Goal: Navigation & Orientation: Find specific page/section

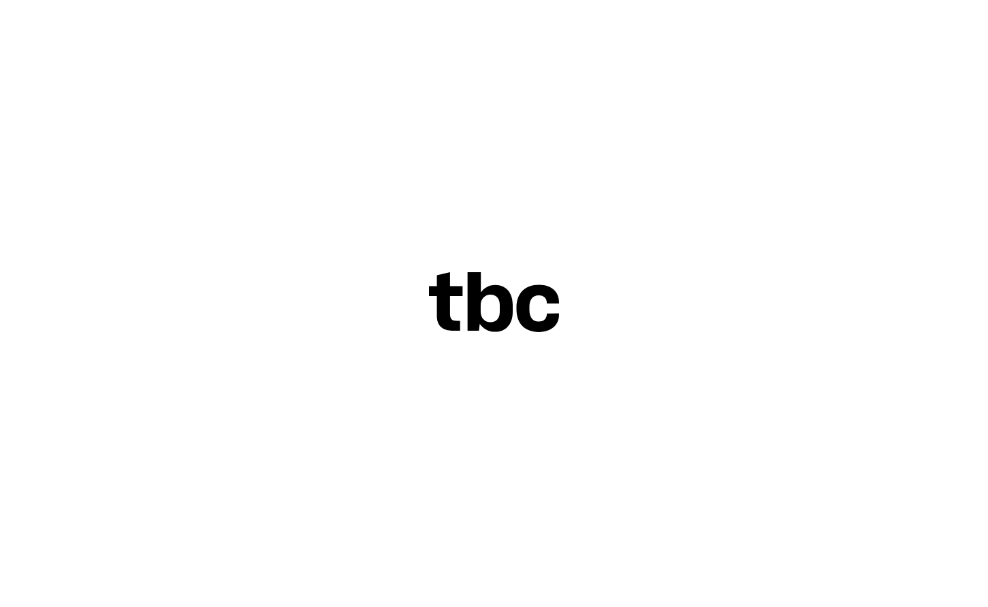
scroll to position [0, 46]
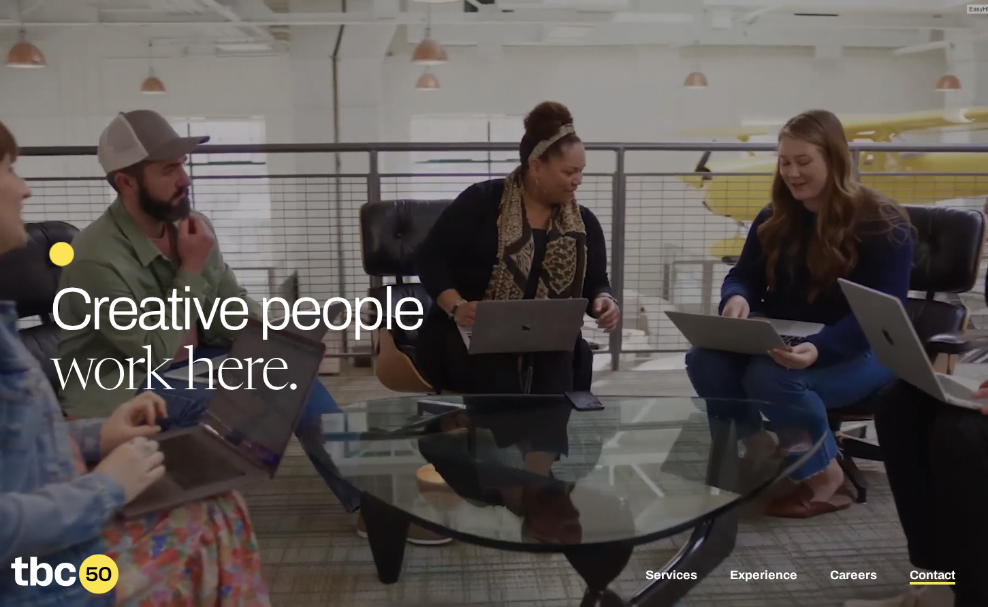
click at [924, 571] on link "Contact" at bounding box center [932, 576] width 46 height 16
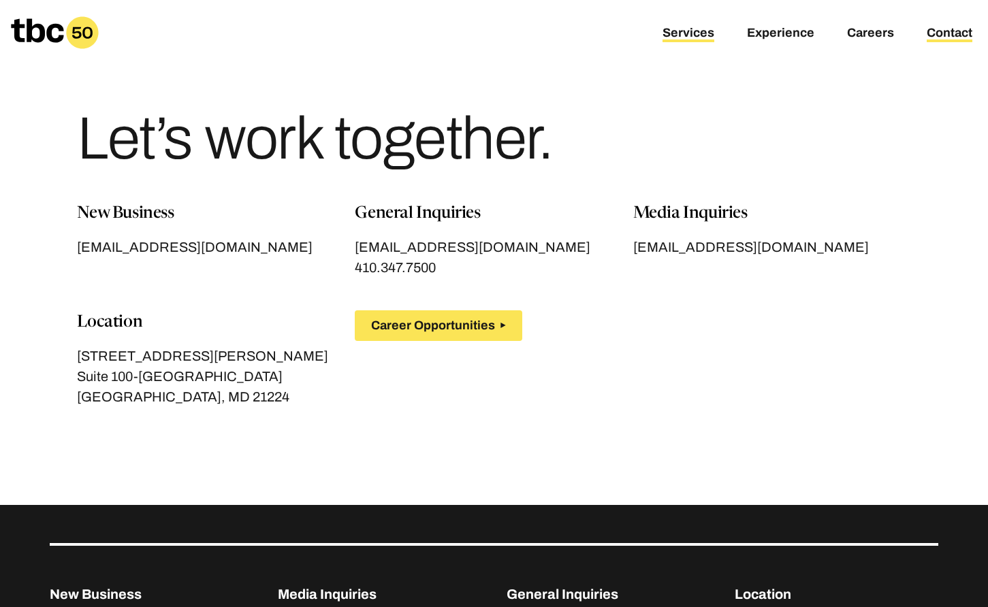
click at [688, 31] on link "Services" at bounding box center [688, 34] width 52 height 16
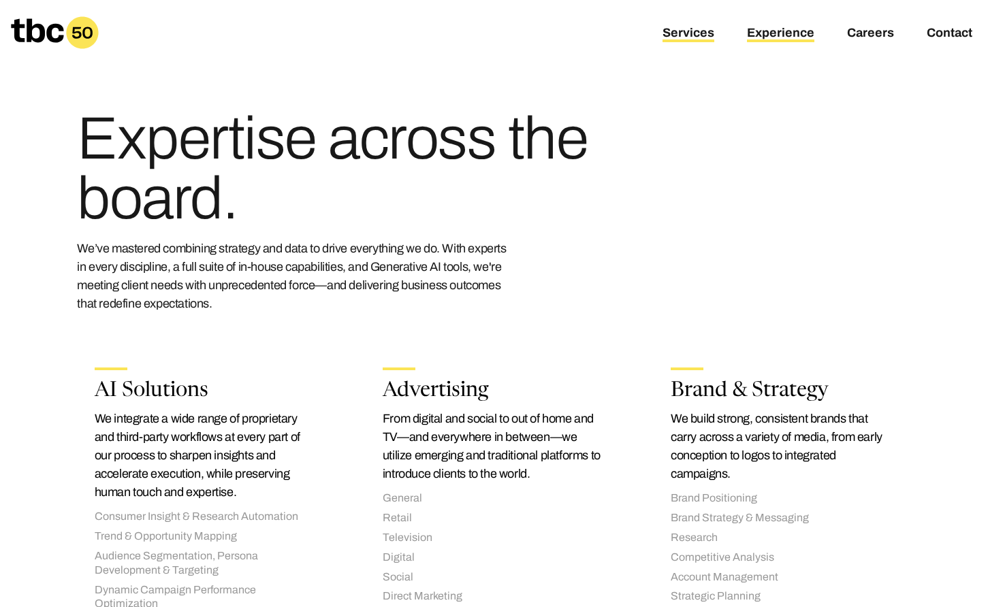
click at [782, 34] on link "Experience" at bounding box center [780, 34] width 67 height 16
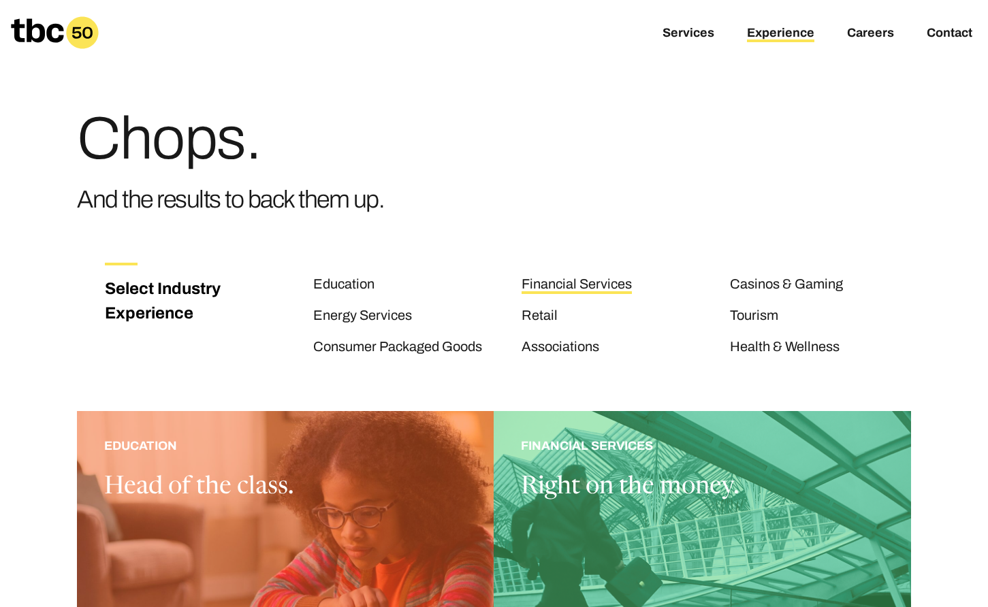
click at [557, 283] on link "Financial Services" at bounding box center [576, 285] width 110 height 18
